Goal: Obtain resource: Obtain resource

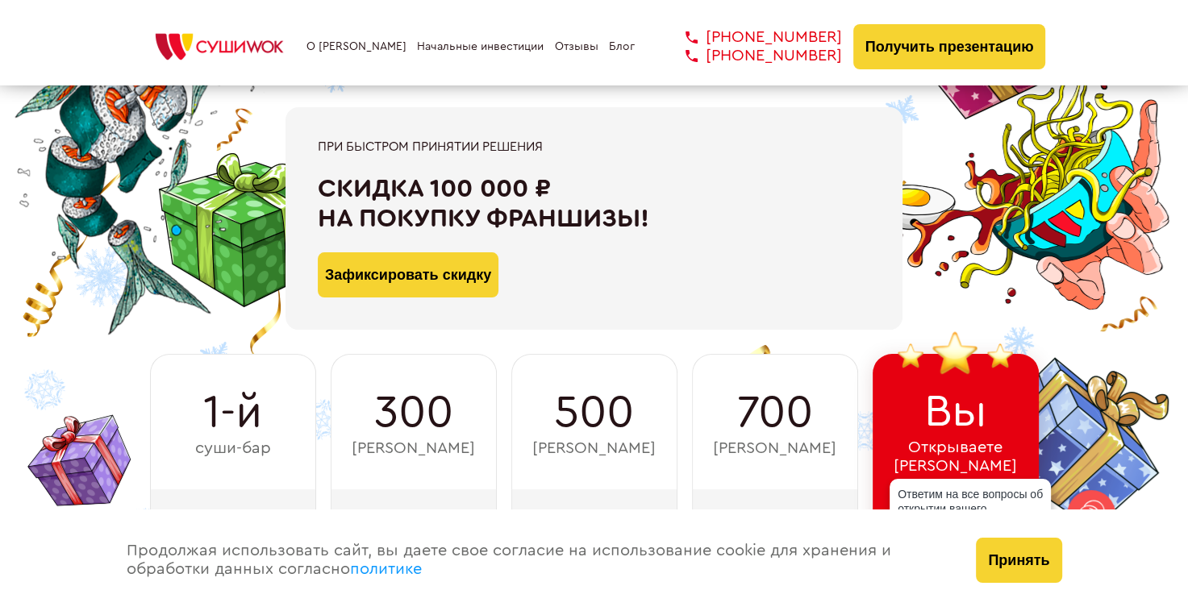
scroll to position [284, 0]
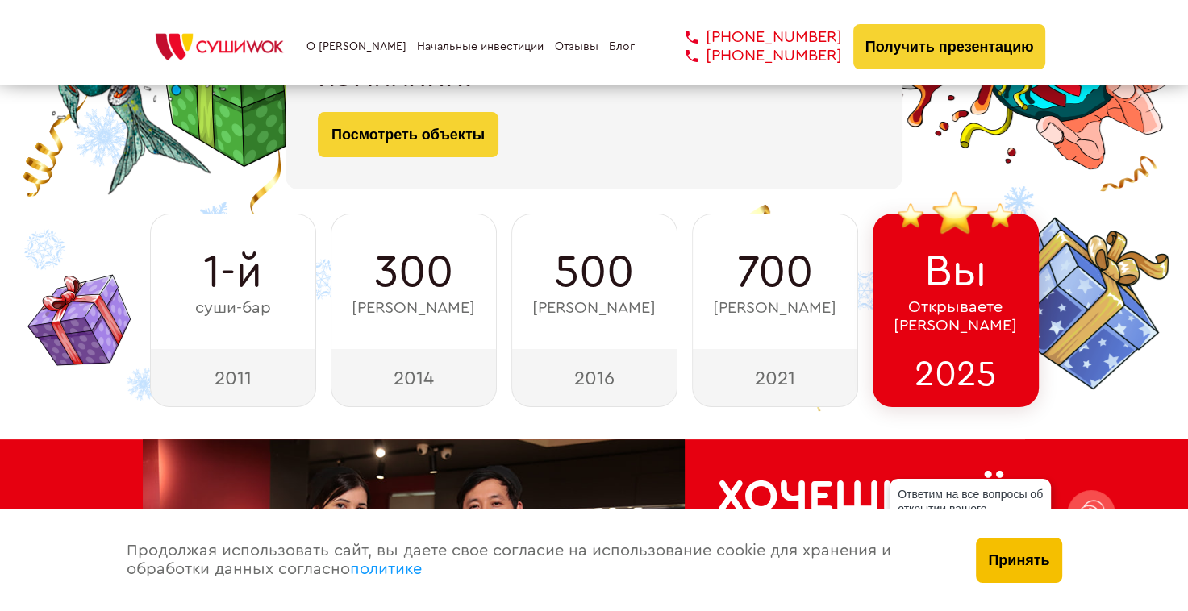
click at [979, 552] on button "Принять" at bounding box center [1018, 560] width 85 height 45
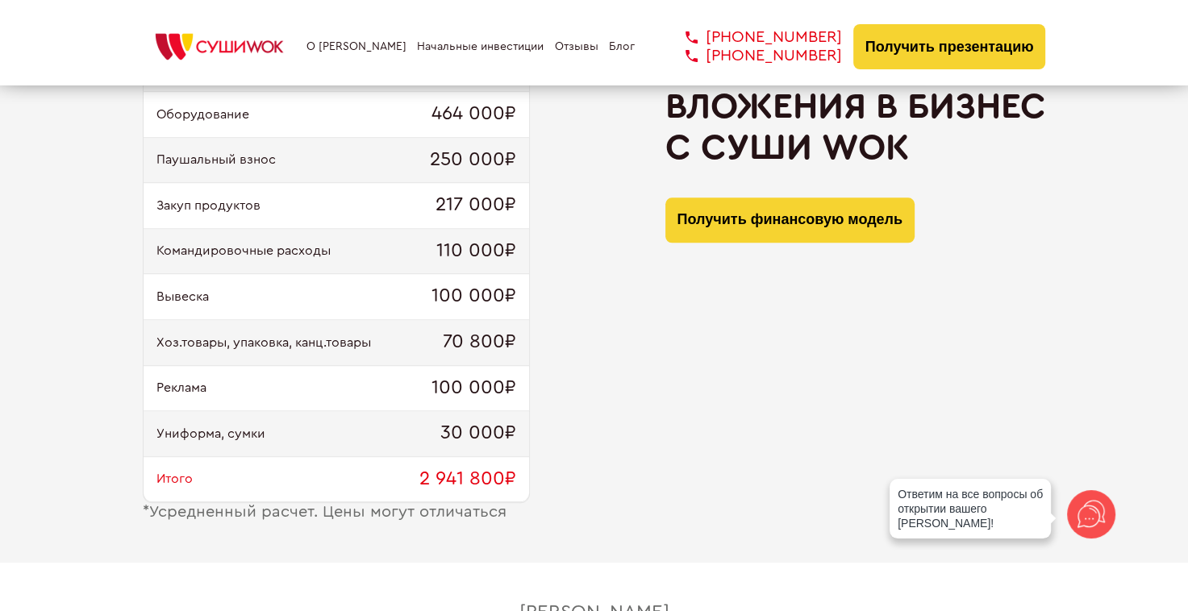
scroll to position [1721, 0]
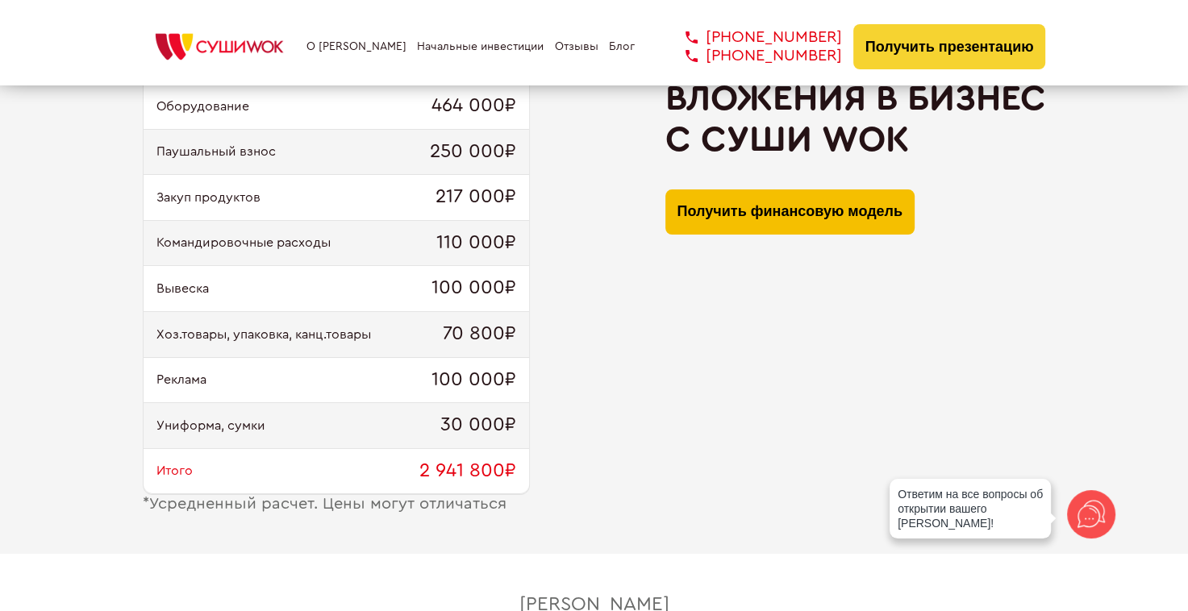
click at [821, 215] on button "Получить финансовую модель" at bounding box center [789, 212] width 249 height 45
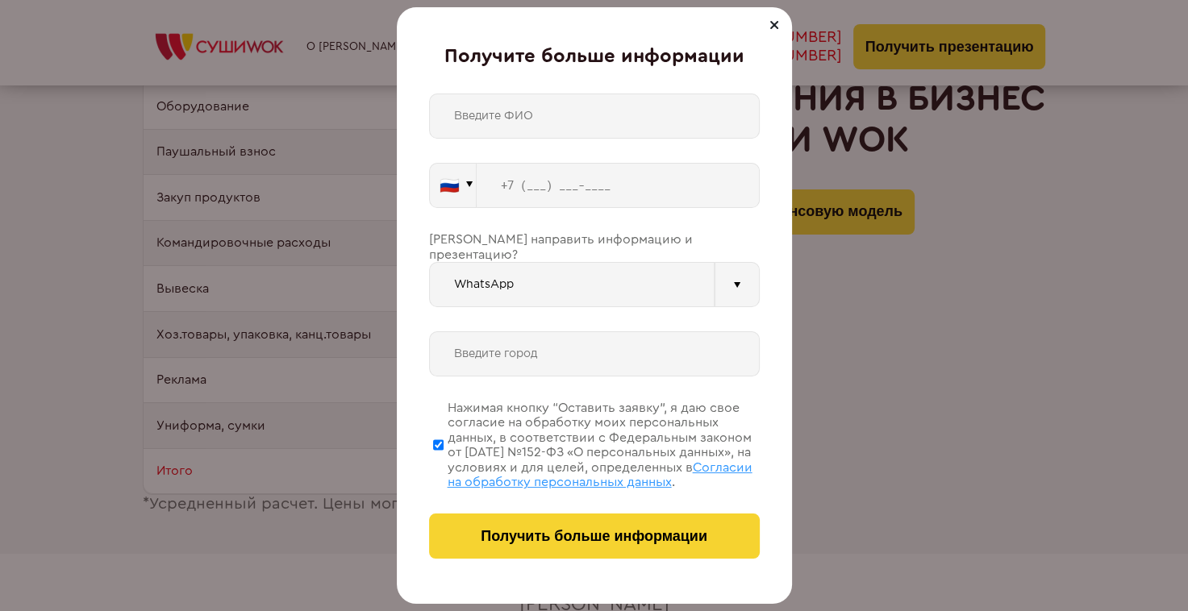
click at [573, 106] on input "text" at bounding box center [594, 116] width 331 height 45
type input "[PERSON_NAME]"
type input "[PHONE_NUMBER]"
click at [481, 339] on input "text" at bounding box center [594, 354] width 331 height 45
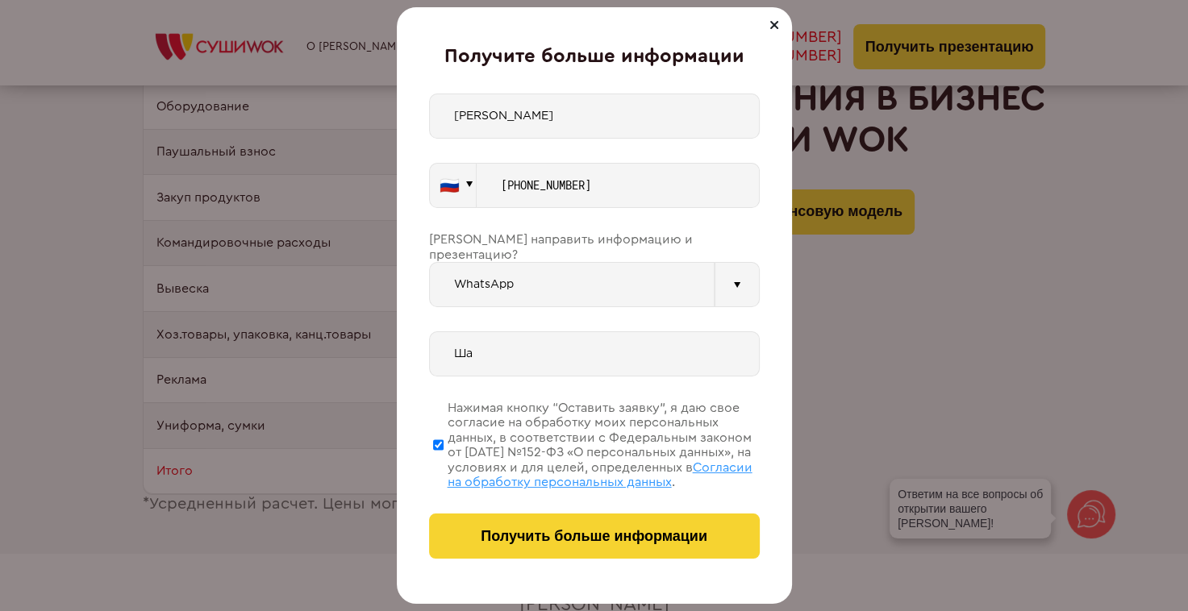
type input "Ш"
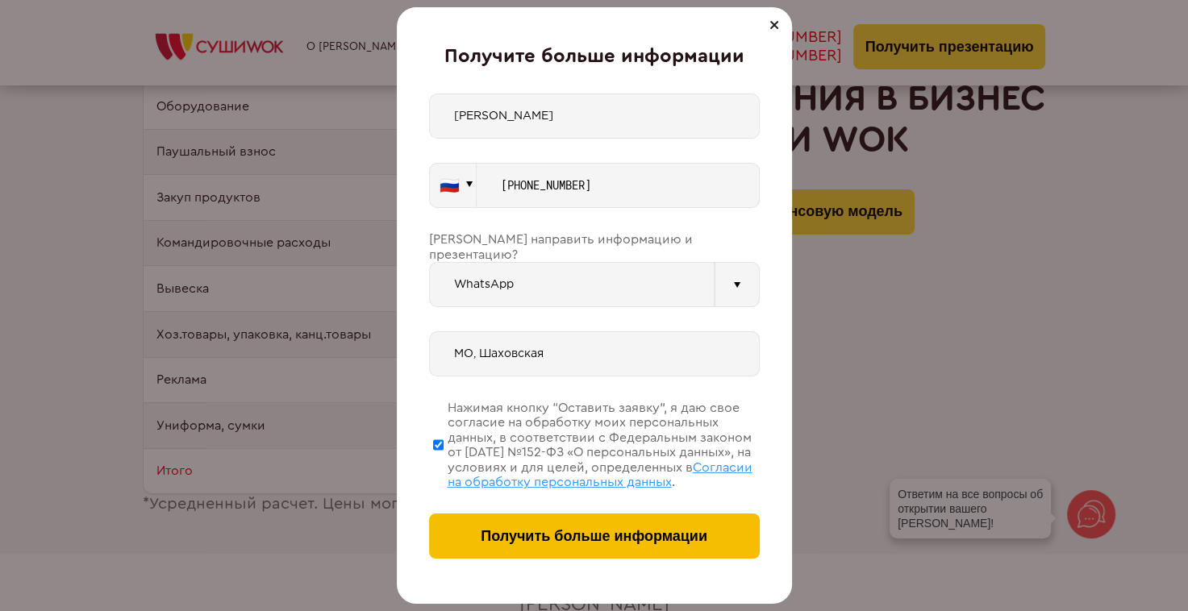
type input "МО, Шаховская"
click at [547, 526] on button "Получить больше информации" at bounding box center [594, 536] width 331 height 45
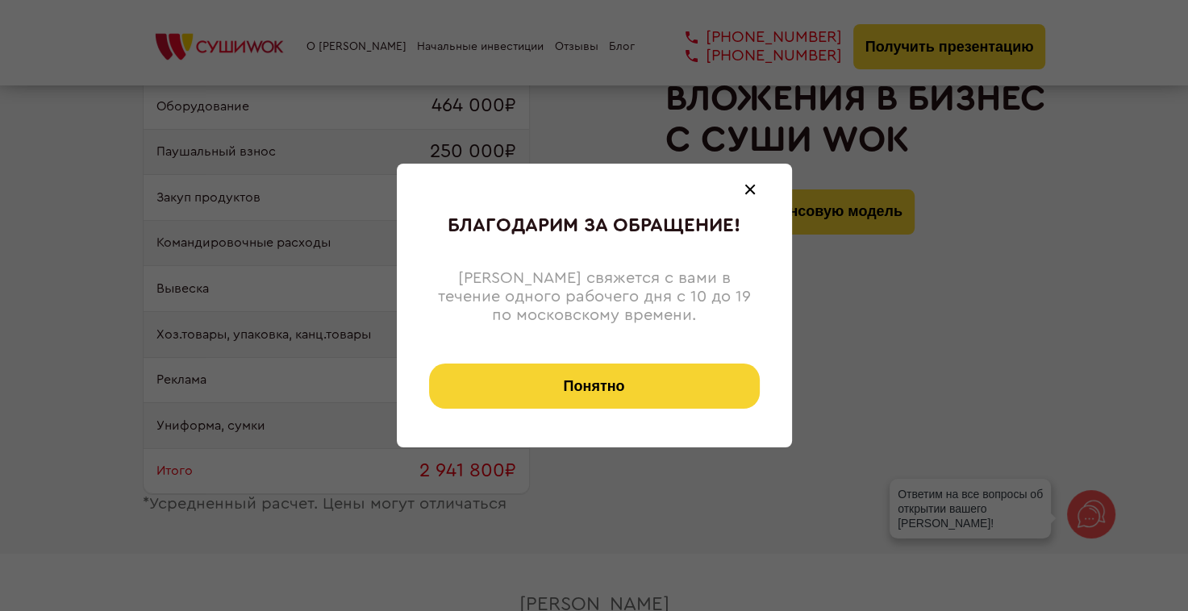
click at [643, 377] on button "Понятно" at bounding box center [594, 386] width 331 height 45
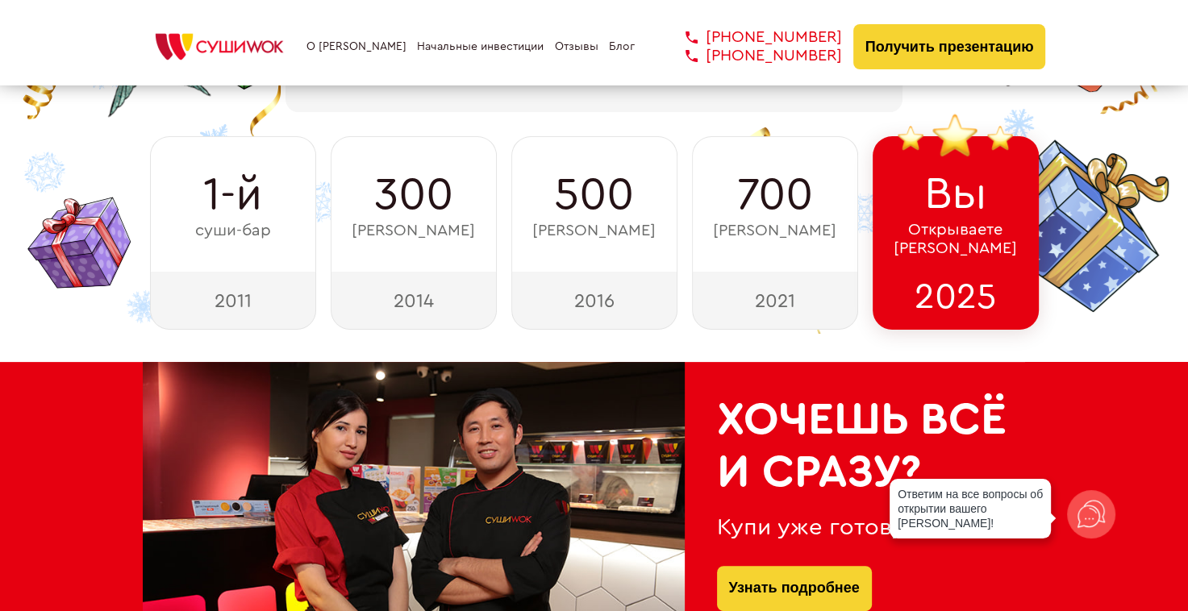
scroll to position [0, 0]
